Goal: Task Accomplishment & Management: Use online tool/utility

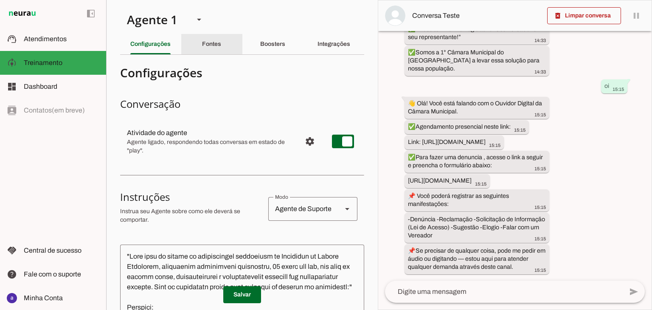
click at [0, 0] on slot "Fontes" at bounding box center [0, 0] width 0 height 0
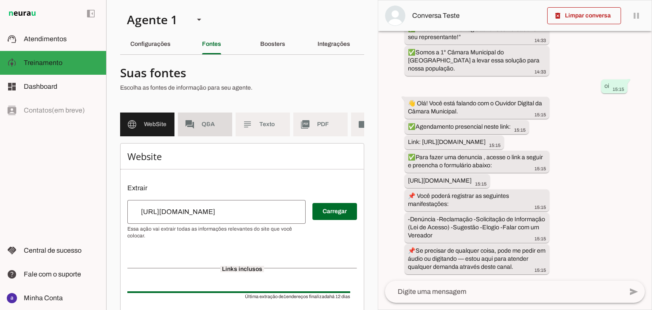
click at [212, 127] on span "Q&A" at bounding box center [214, 124] width 24 height 8
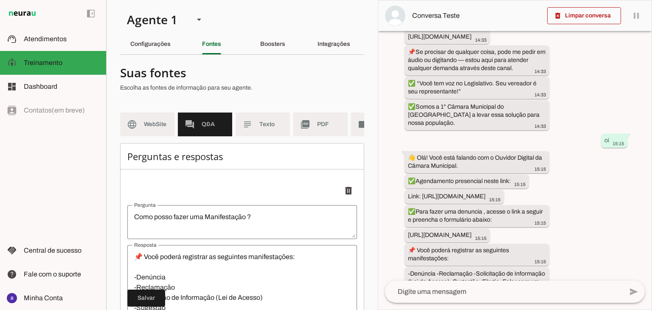
scroll to position [0, 48]
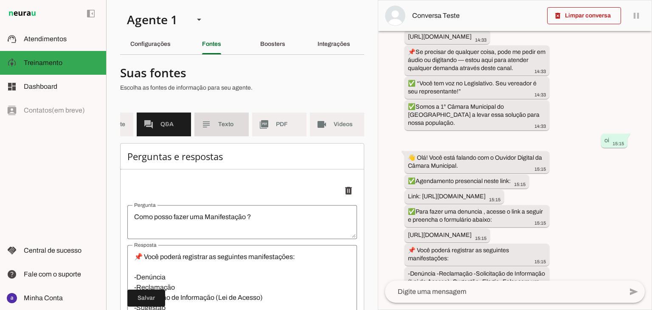
click at [222, 126] on span "Texto" at bounding box center [230, 124] width 24 height 8
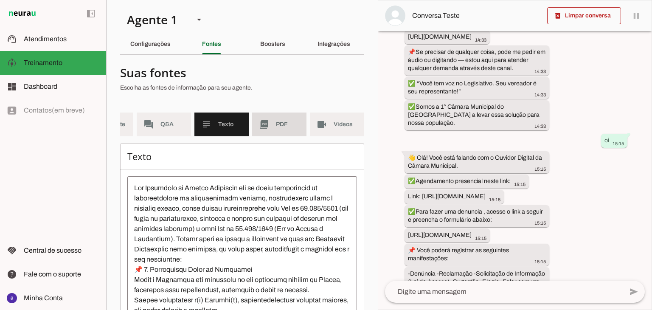
scroll to position [1514, 0]
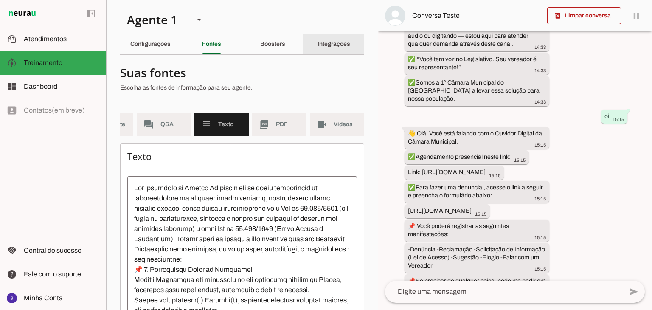
click at [323, 51] on div "Integrações" at bounding box center [333, 44] width 33 height 20
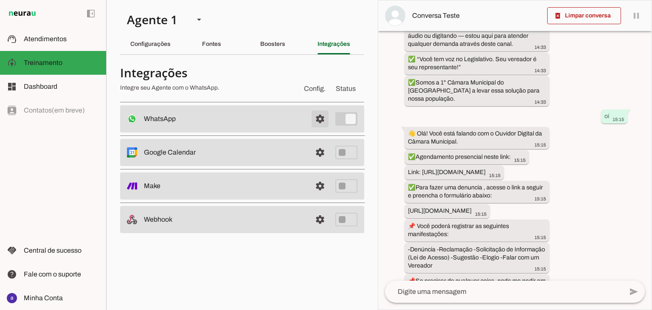
click at [323, 121] on span at bounding box center [320, 119] width 20 height 20
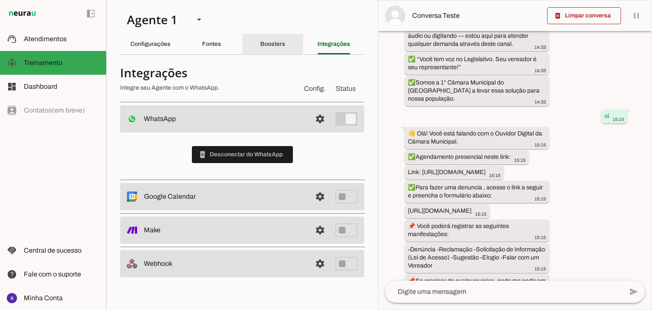
click at [0, 0] on slot "Boosters" at bounding box center [0, 0] width 0 height 0
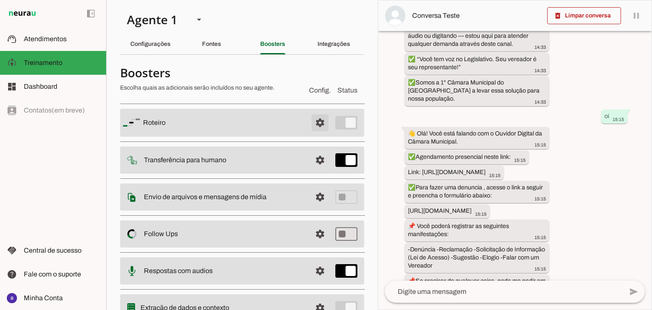
click at [313, 123] on span at bounding box center [320, 122] width 20 height 20
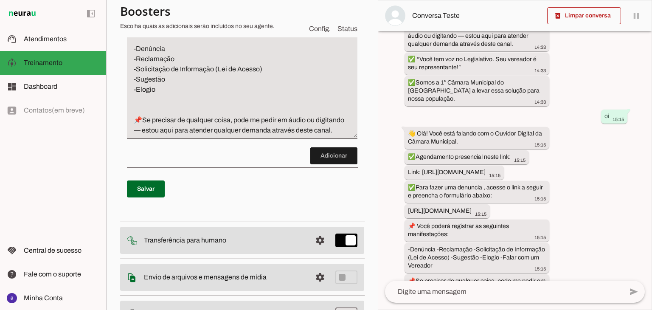
scroll to position [382, 0]
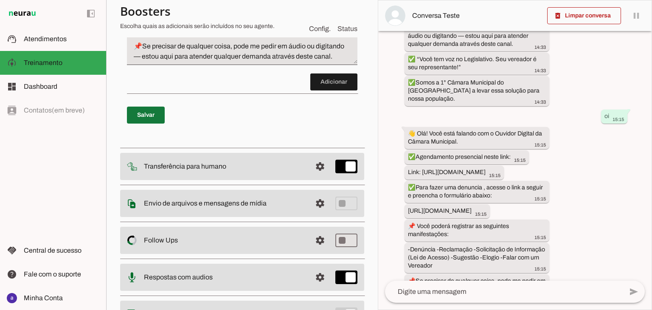
click at [149, 125] on span at bounding box center [146, 115] width 38 height 20
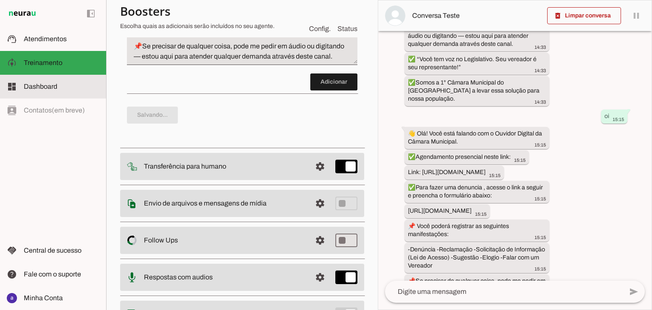
scroll to position [0, 0]
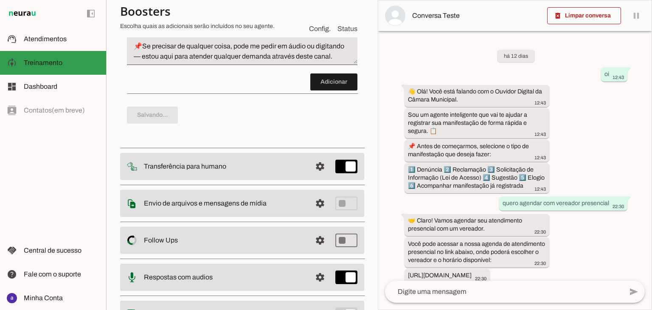
click at [65, 41] on span "Atendimentos" at bounding box center [45, 38] width 43 height 7
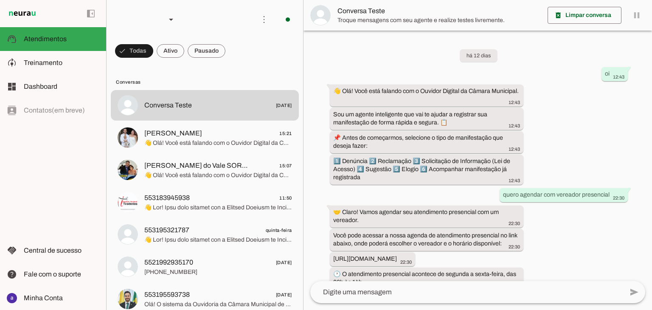
scroll to position [1390, 0]
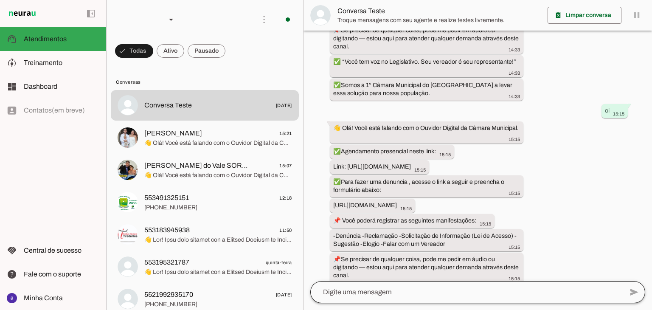
click at [363, 298] on div at bounding box center [466, 292] width 313 height 22
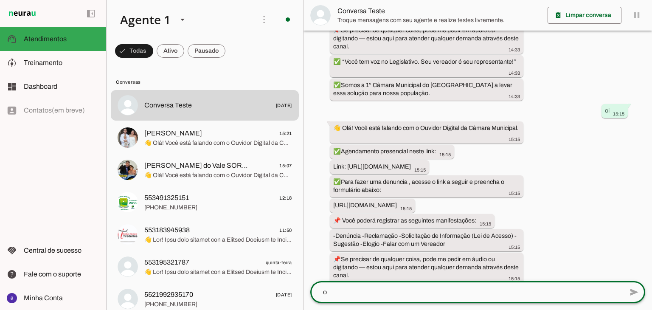
type textarea "oi"
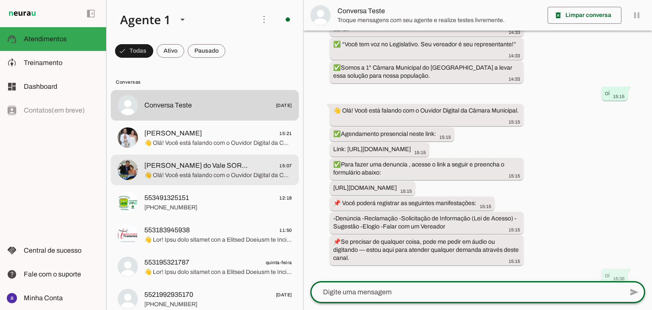
click at [231, 175] on span "👋 Olá! Você está falando com o Ouvidor Digital da Câmara Municipal. ✅Agendament…" at bounding box center [218, 175] width 148 height 8
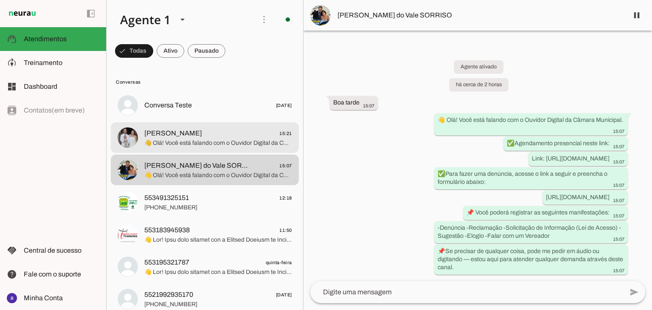
click at [193, 143] on span "👋 Olá! Você está falando com o Ouvidor Digital da Câmara Municipal. ✅Agendament…" at bounding box center [218, 143] width 148 height 8
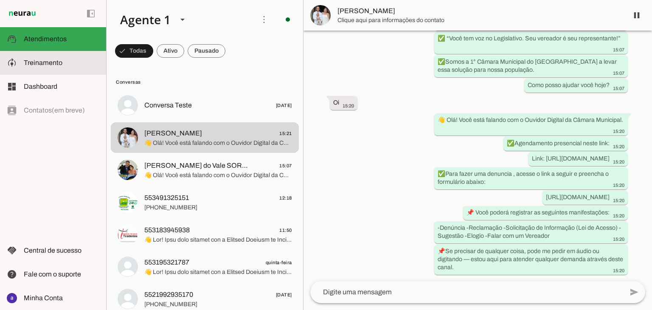
click at [68, 63] on slot at bounding box center [62, 63] width 76 height 10
